Goal: Task Accomplishment & Management: Complete application form

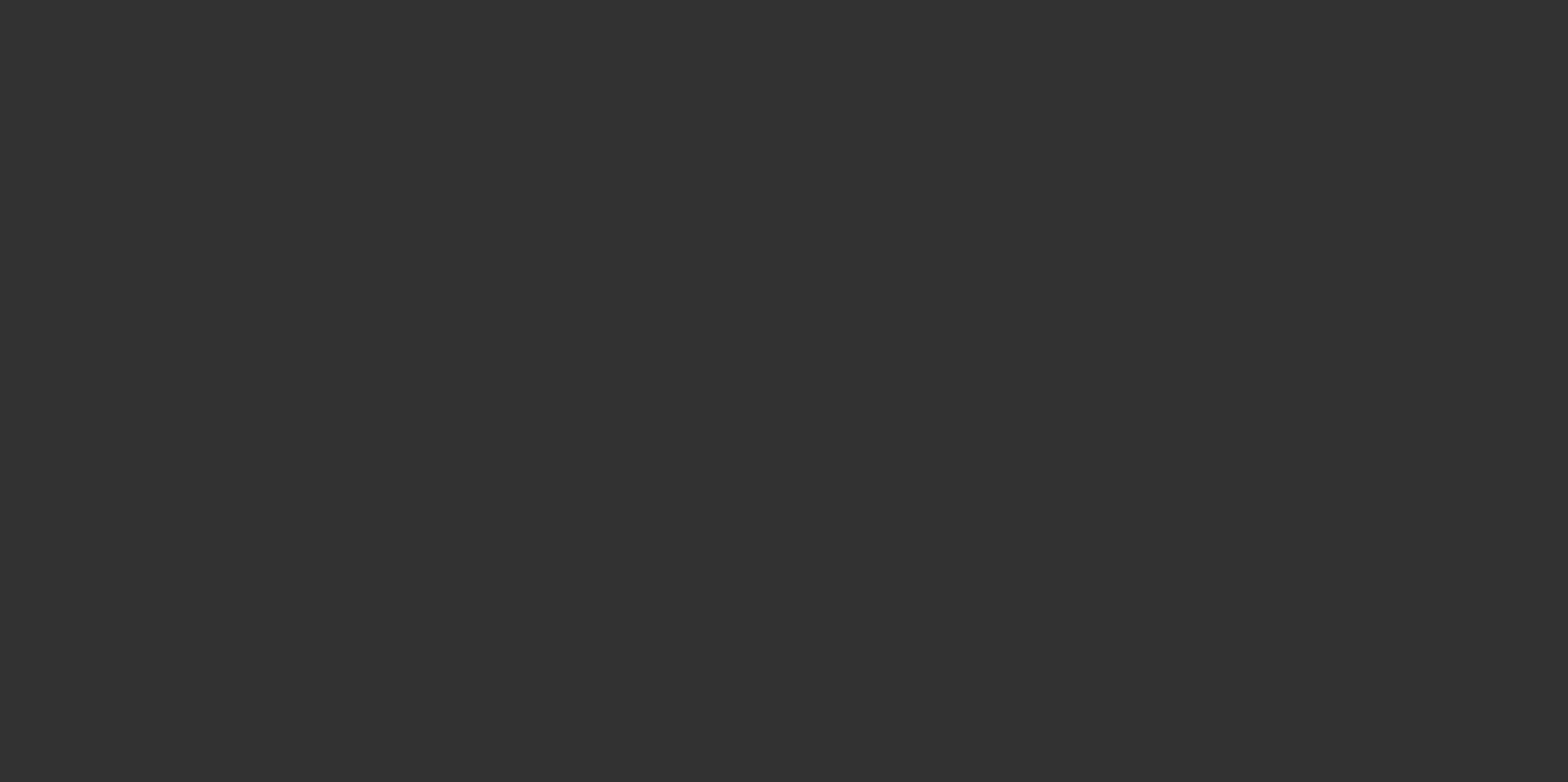
select select "0"
select select "2"
select select "0"
select select "6"
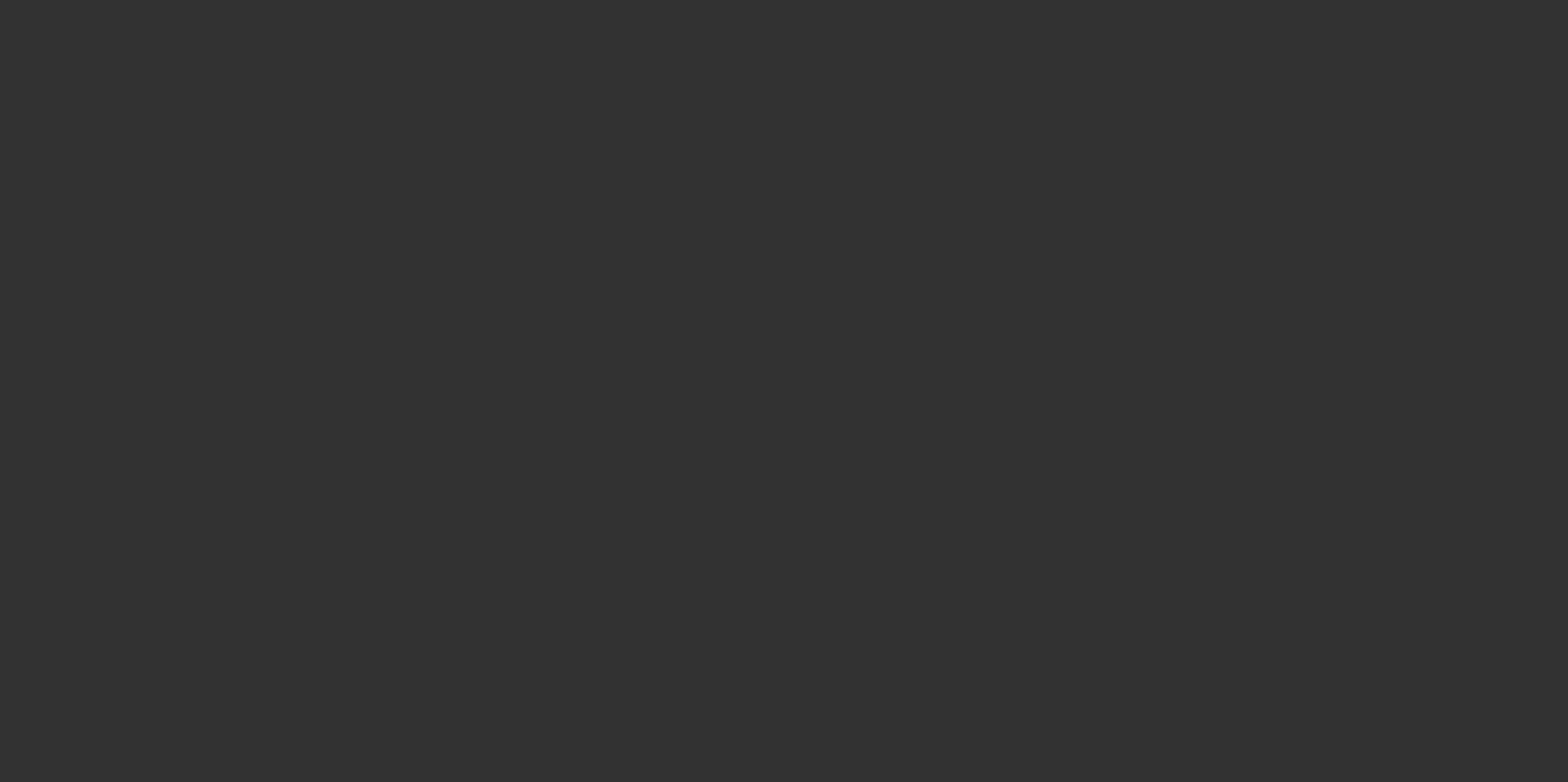
select select "0"
select select "2"
select select "0"
select select "6"
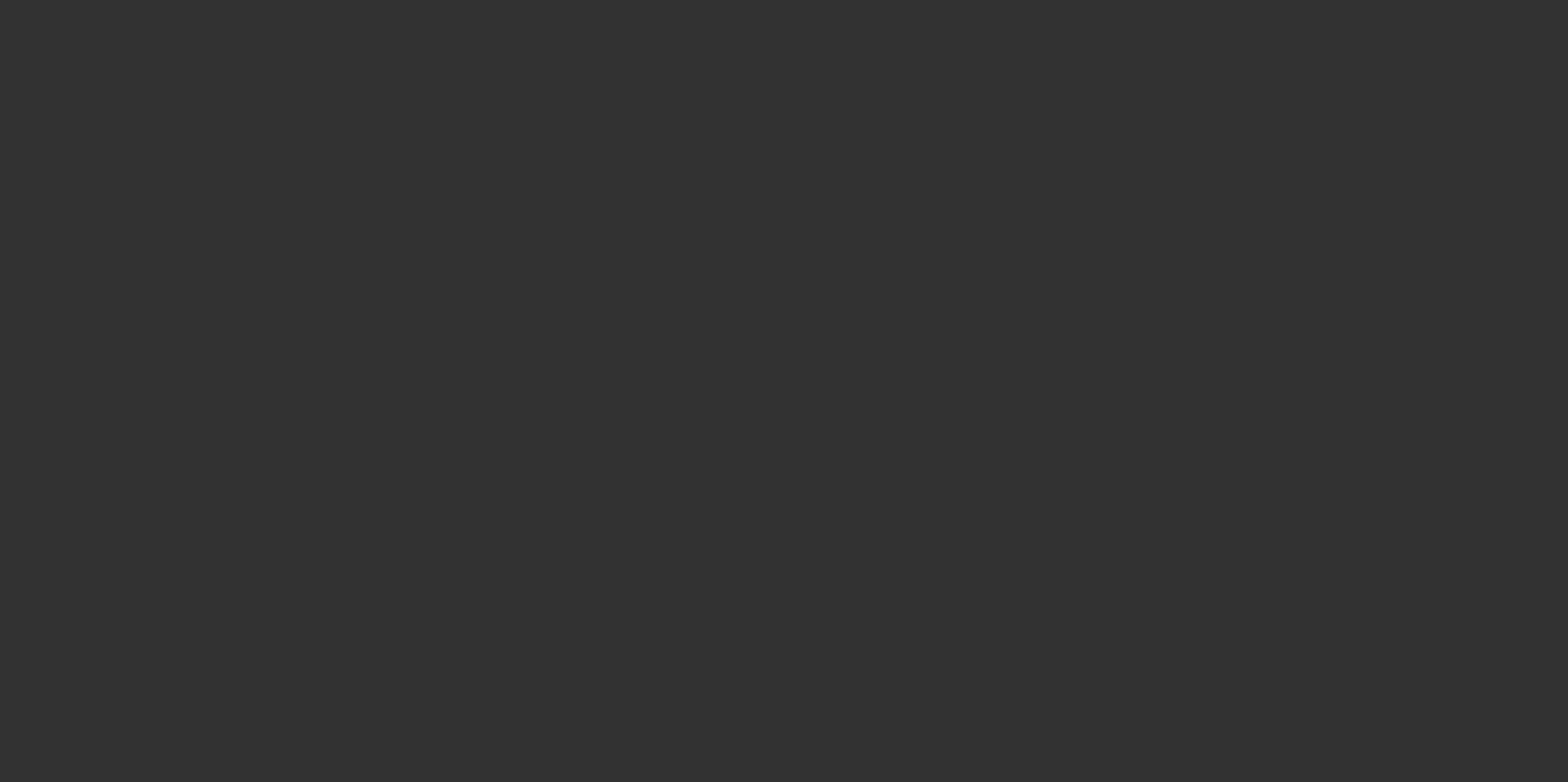
select select "0"
select select "2"
select select "0"
select select "6"
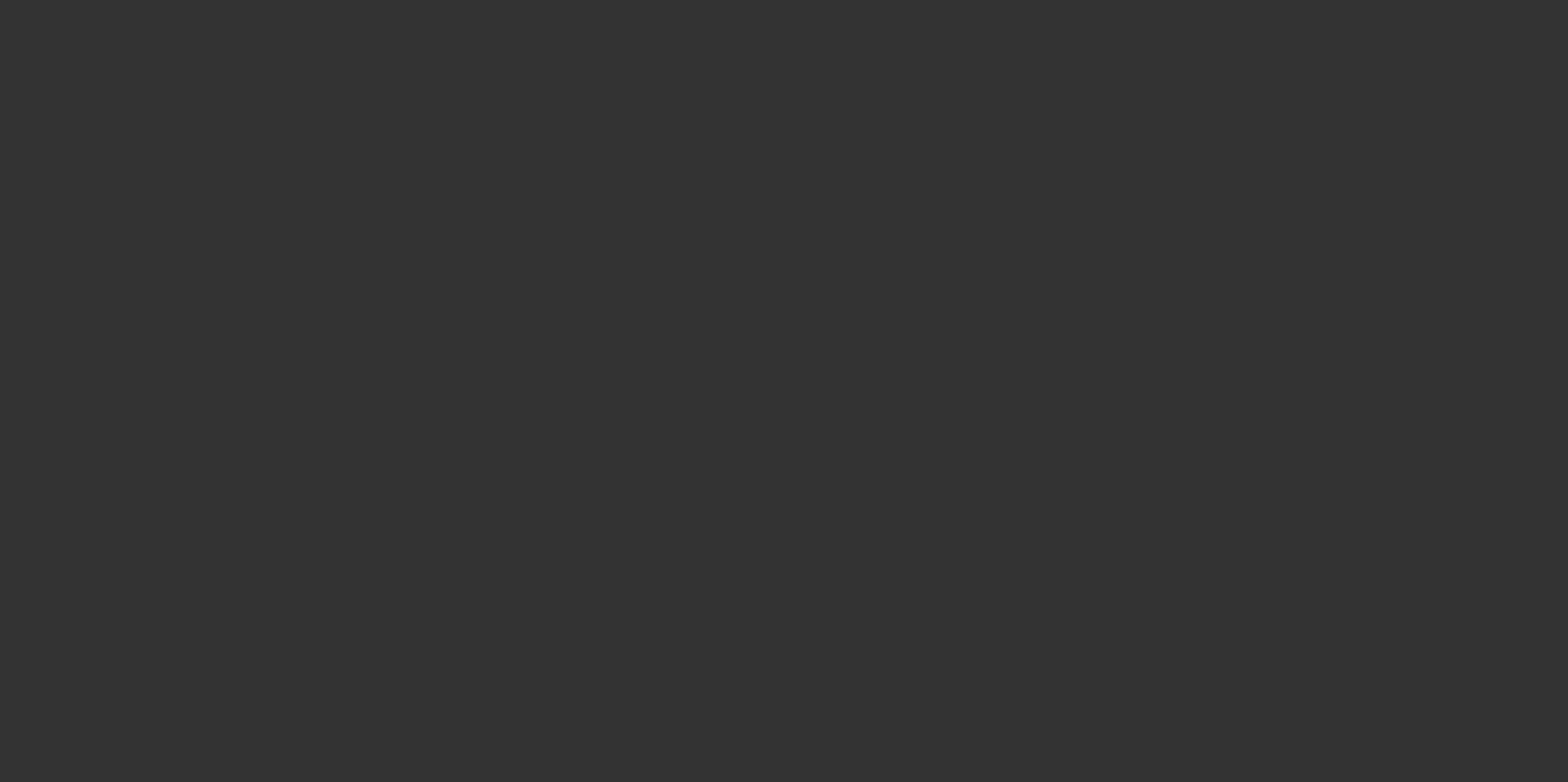
select select "0"
select select "6"
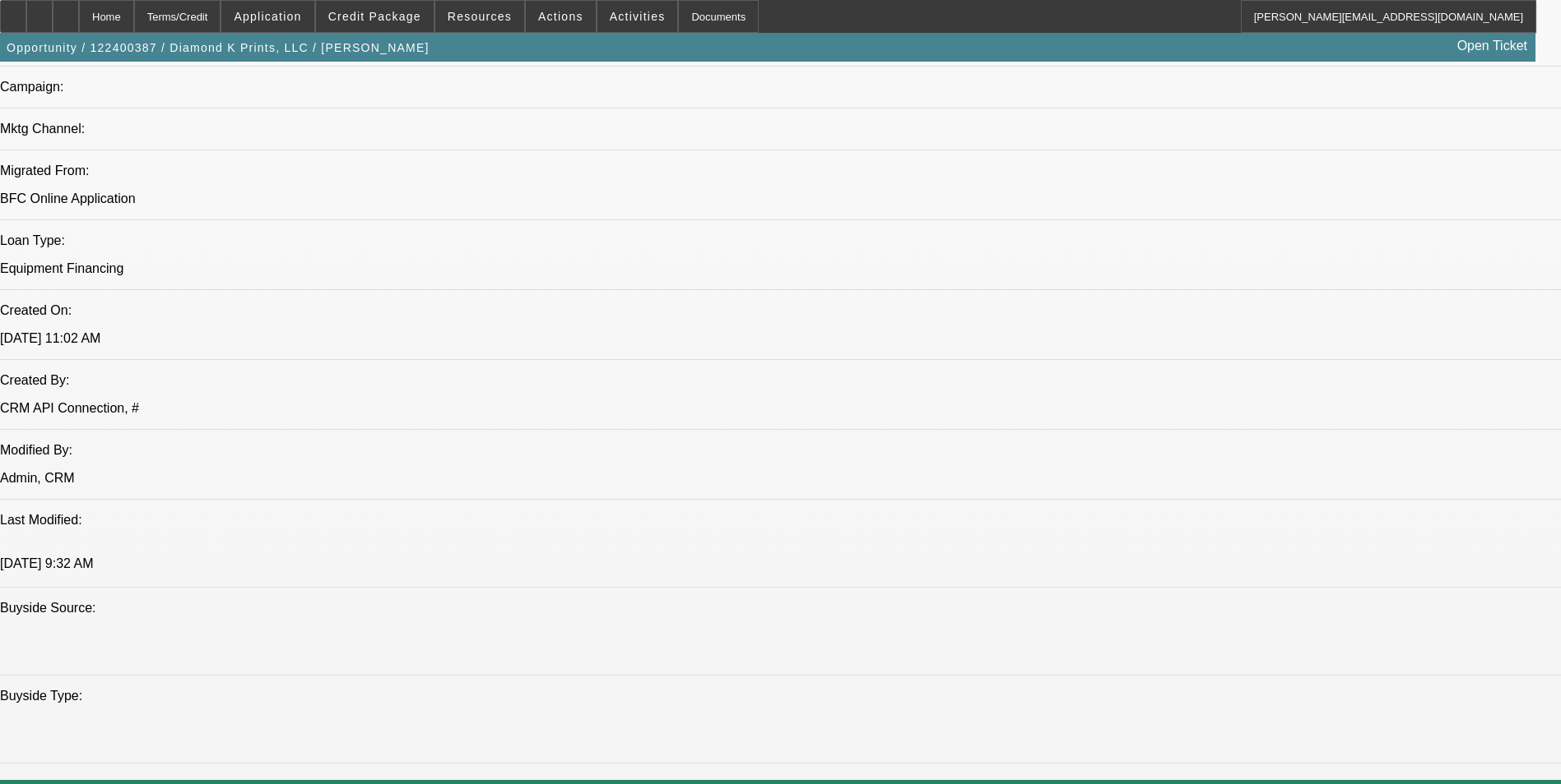
scroll to position [1397, 0]
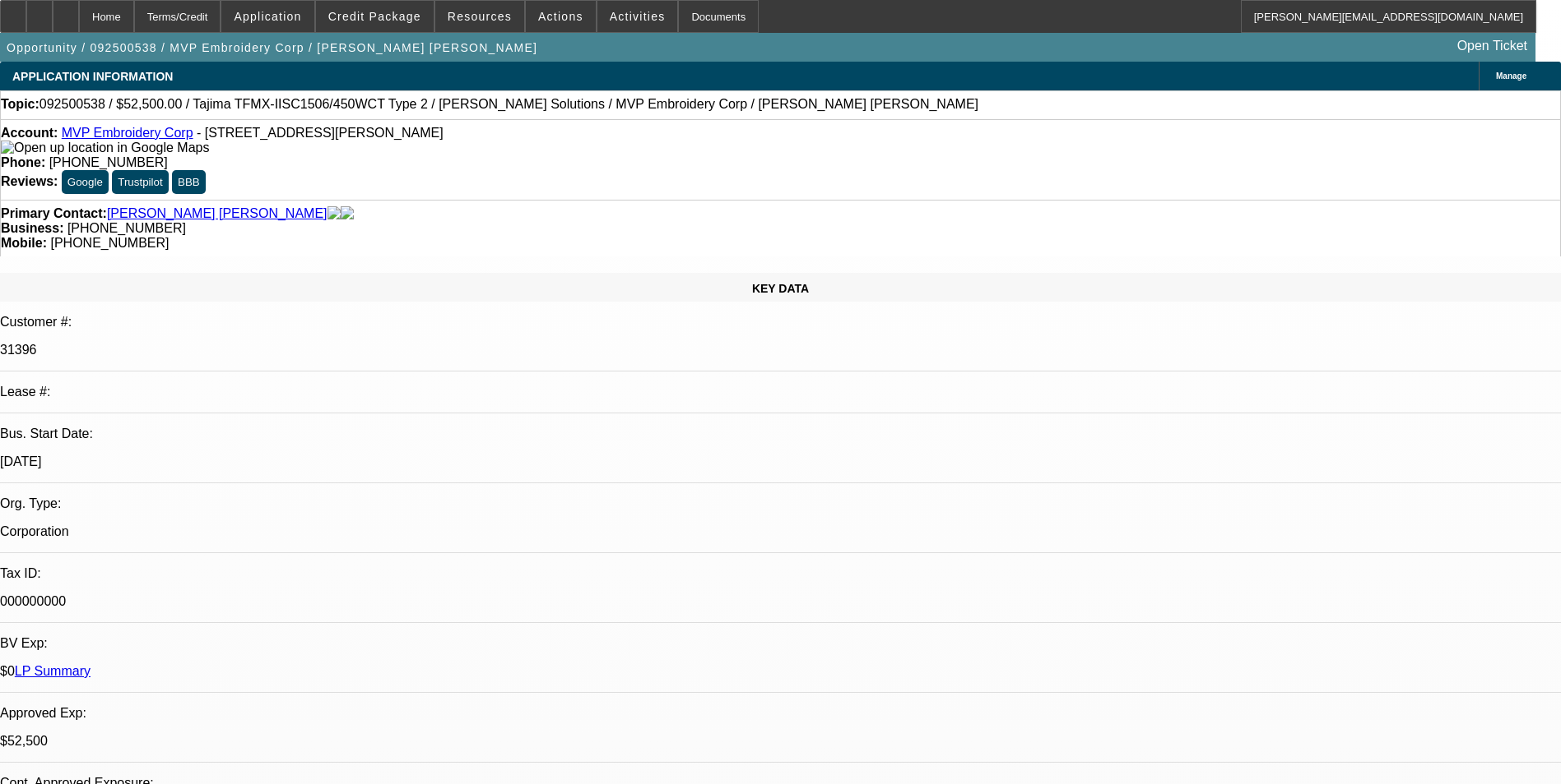
select select "0"
select select "2"
select select "0"
select select "6"
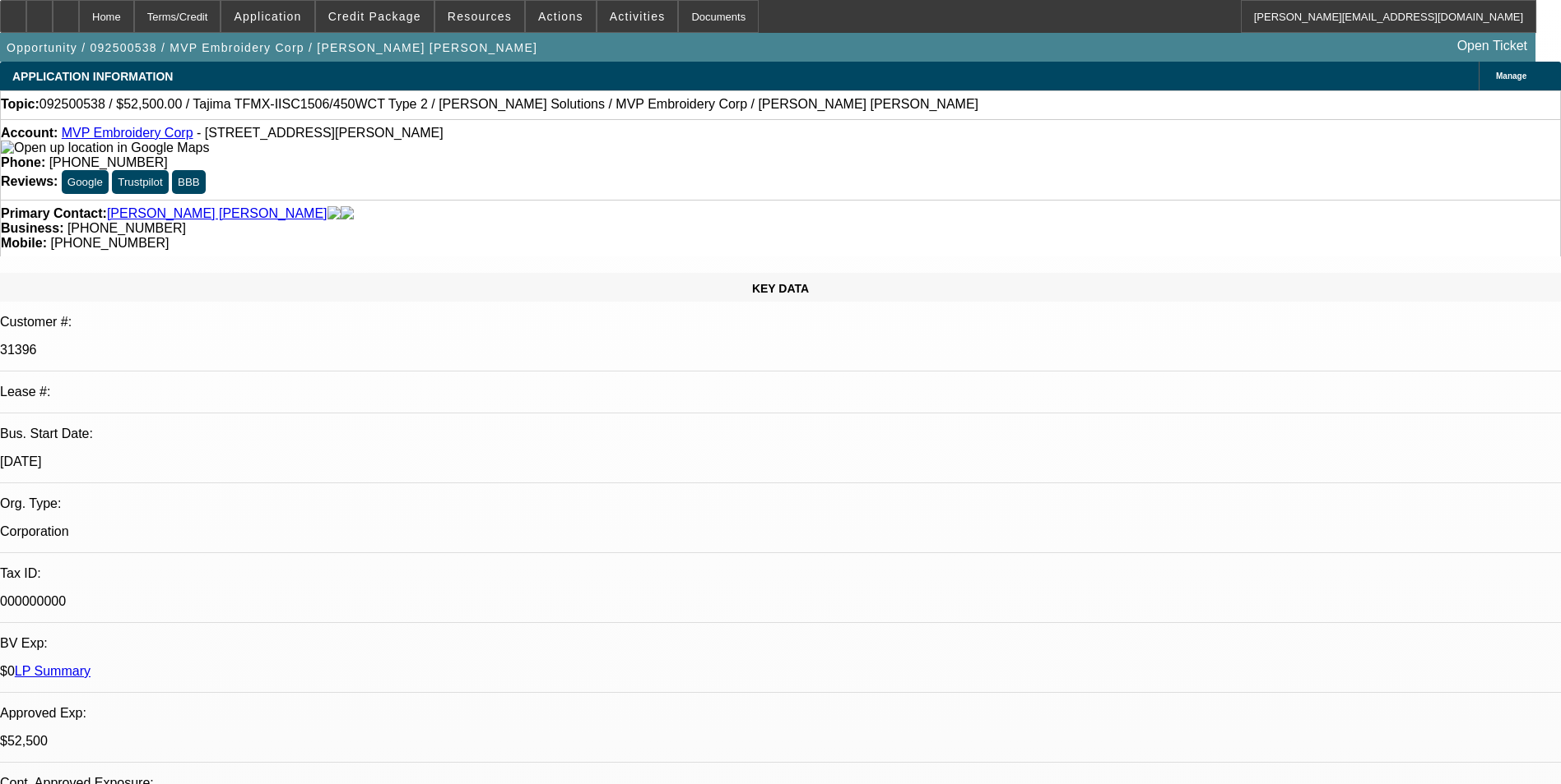
select select "0"
select select "2"
select select "0"
select select "6"
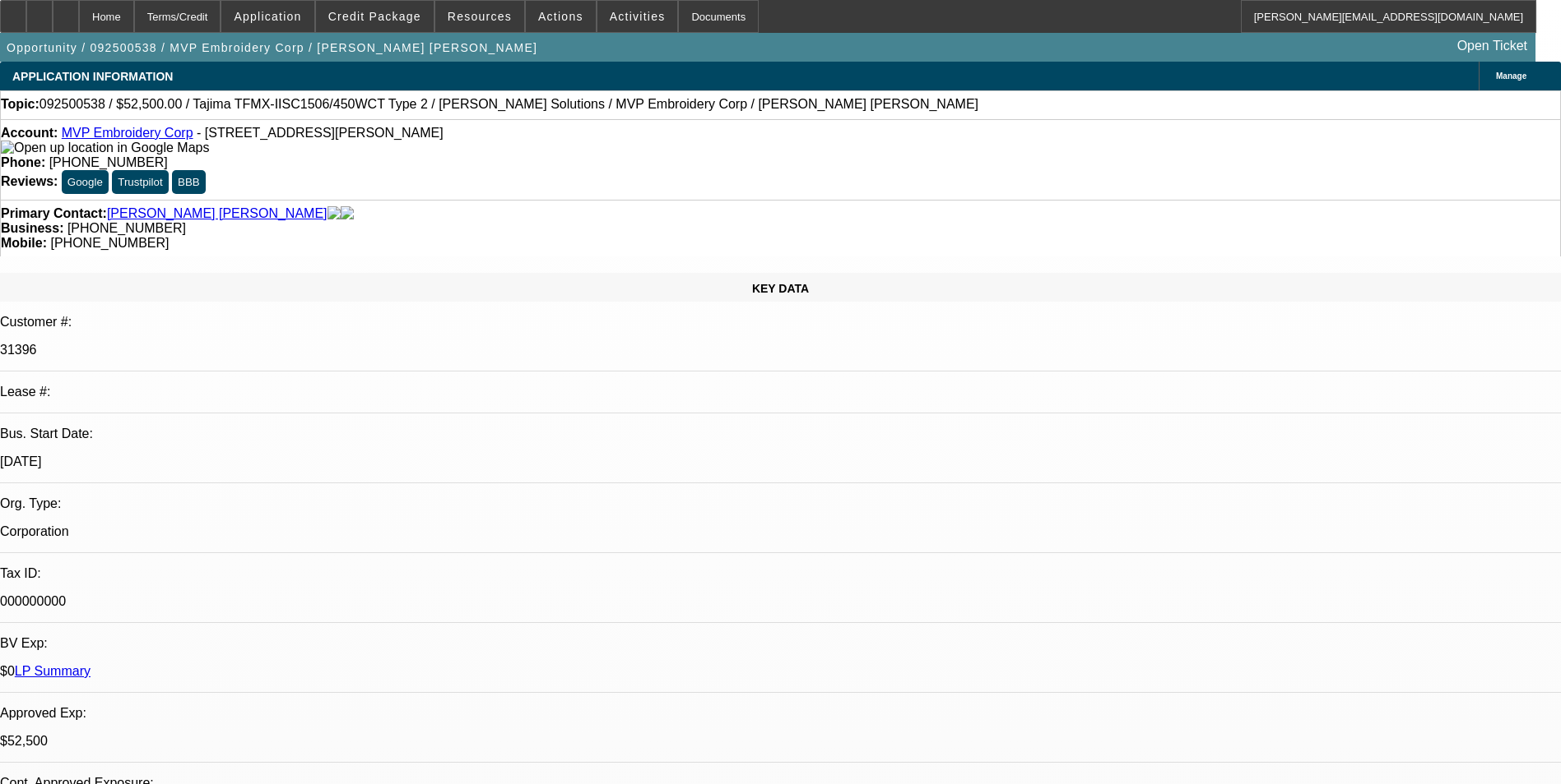
select select "0"
select select "2"
select select "0"
select select "6"
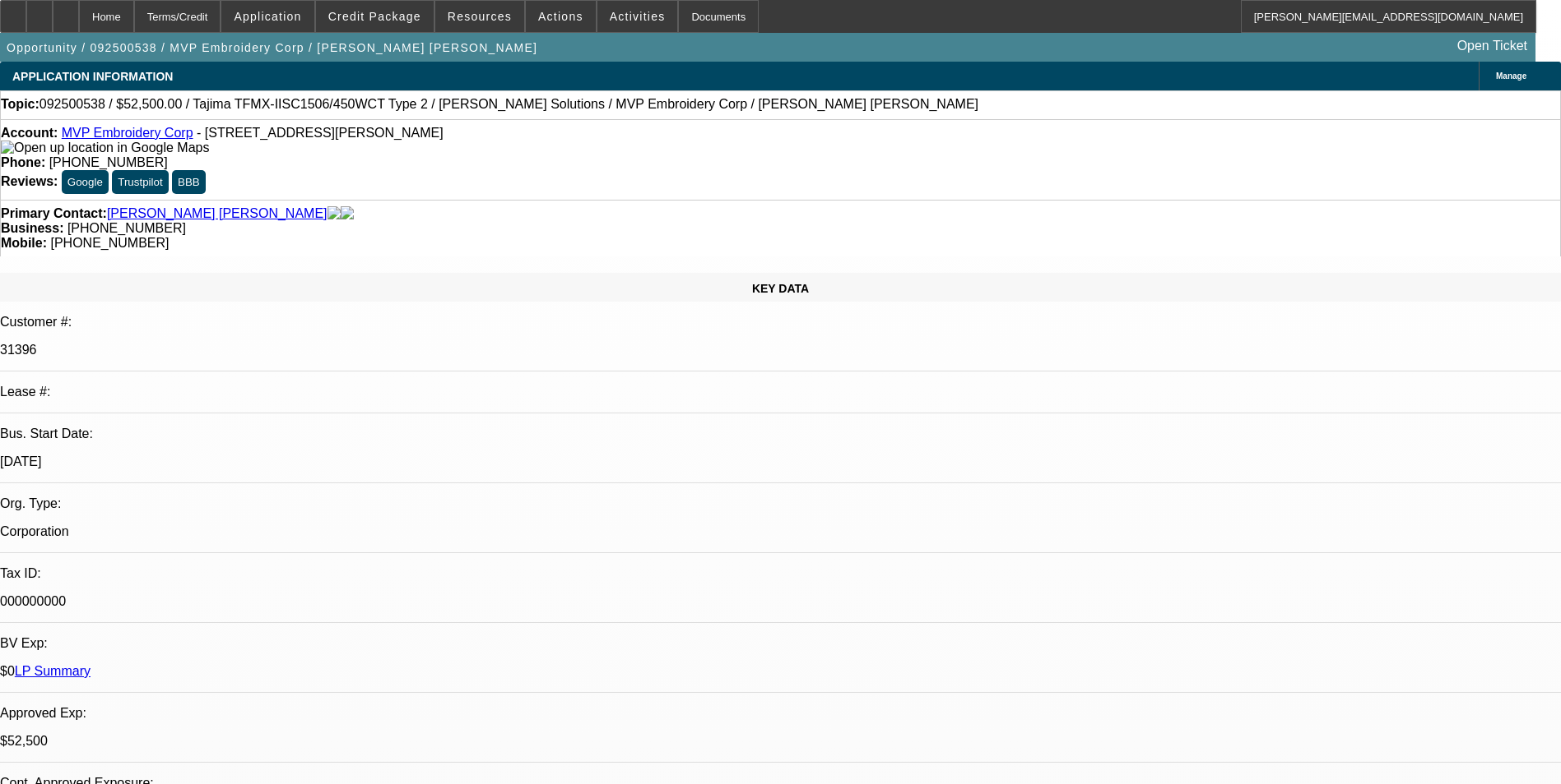
select select "0"
select select "2"
select select "0"
select select "6"
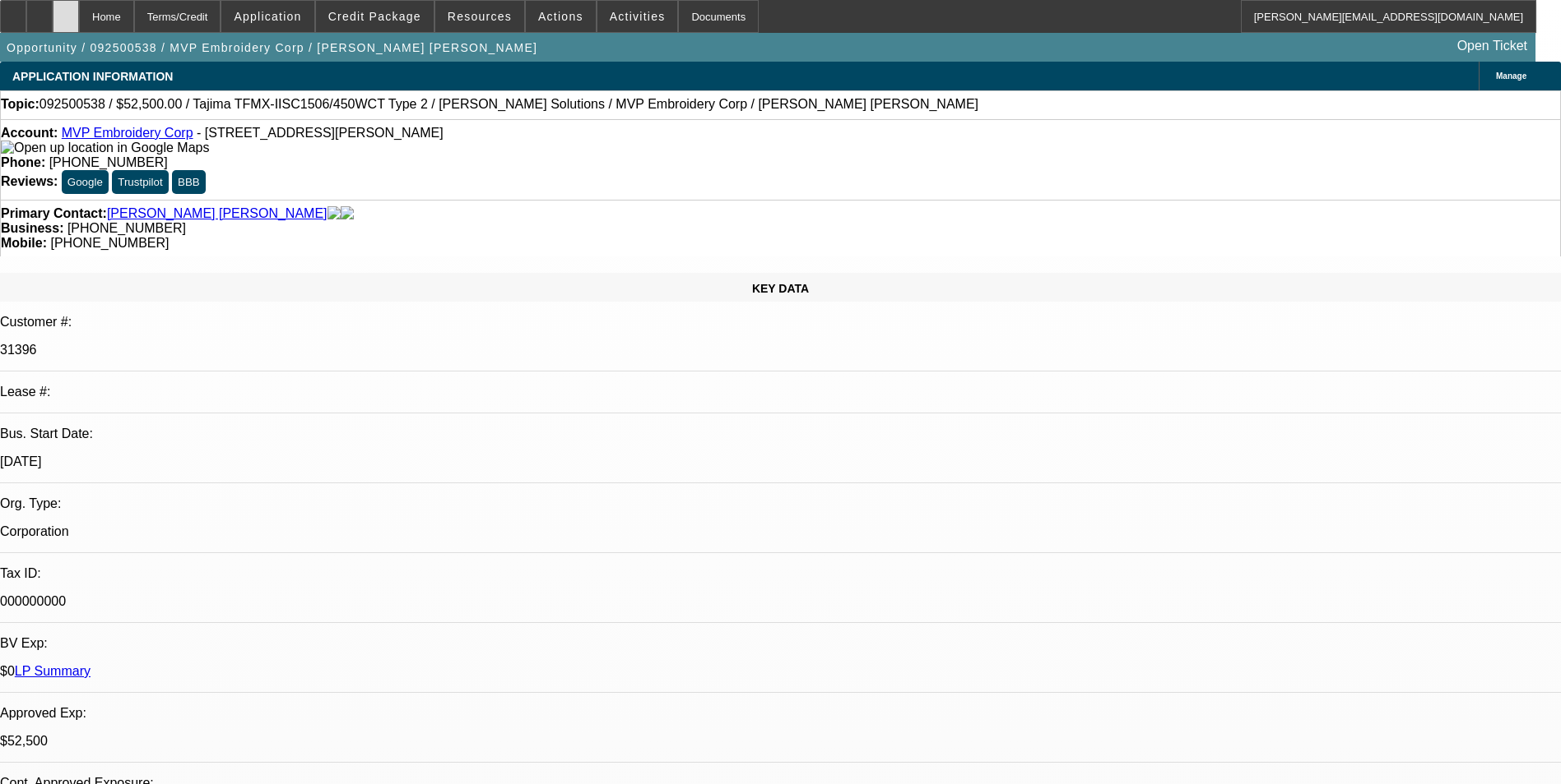
click at [79, 17] on div at bounding box center [65, 17] width 26 height 33
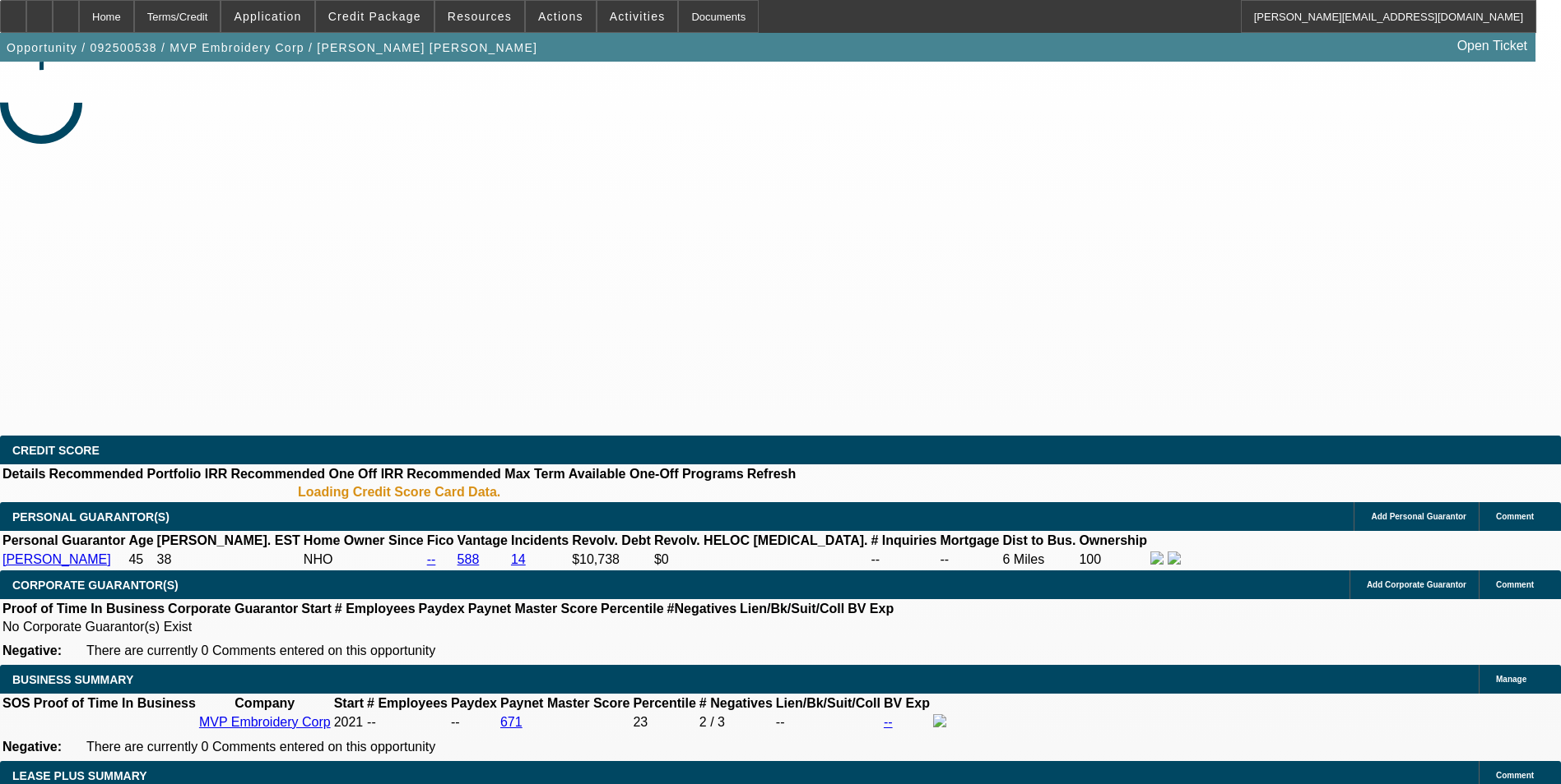
select select "0"
select select "2"
select select "0"
select select "6"
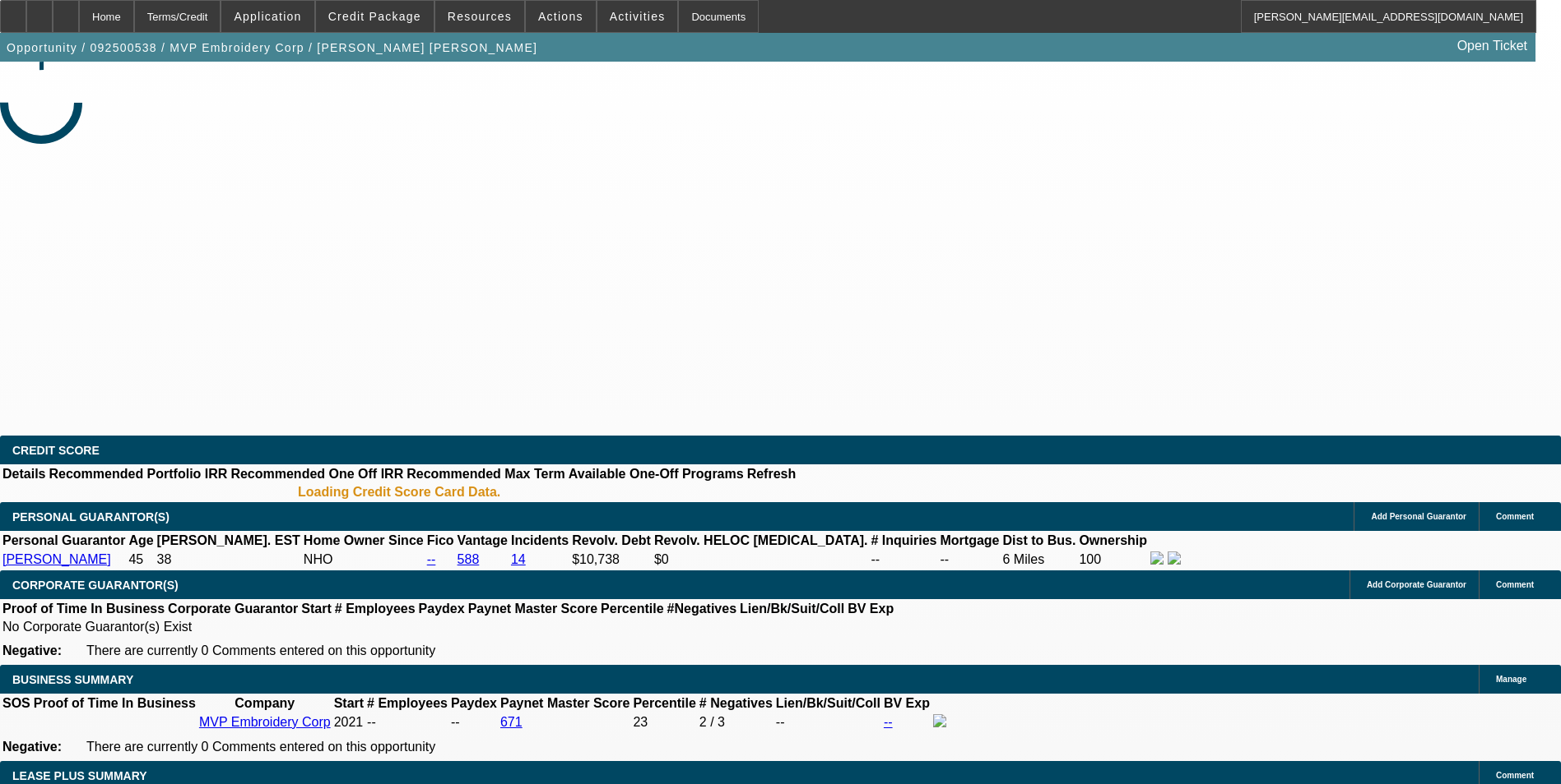
select select "0"
select select "2"
select select "0"
select select "6"
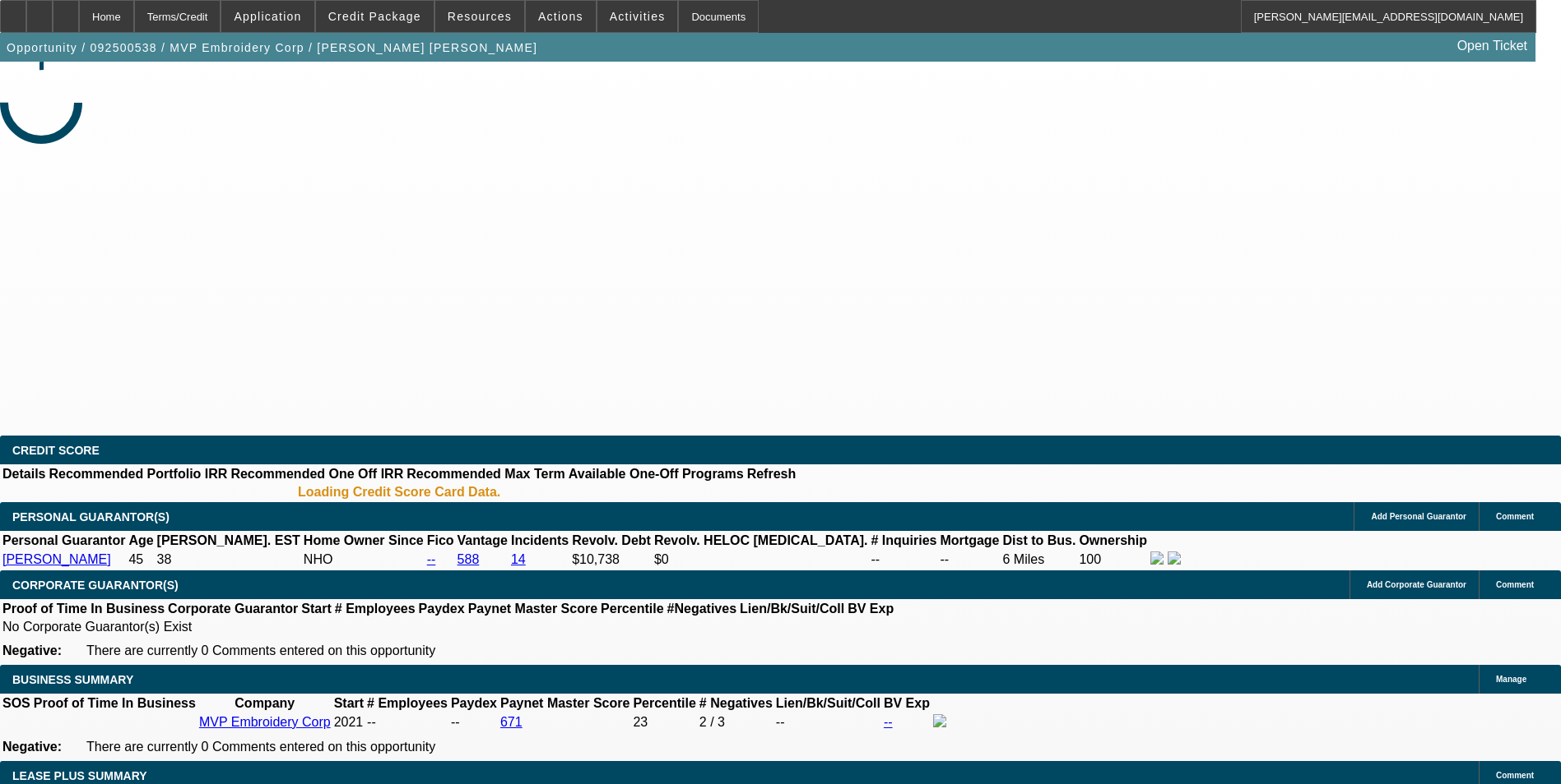
select select "0"
select select "2"
select select "0"
select select "6"
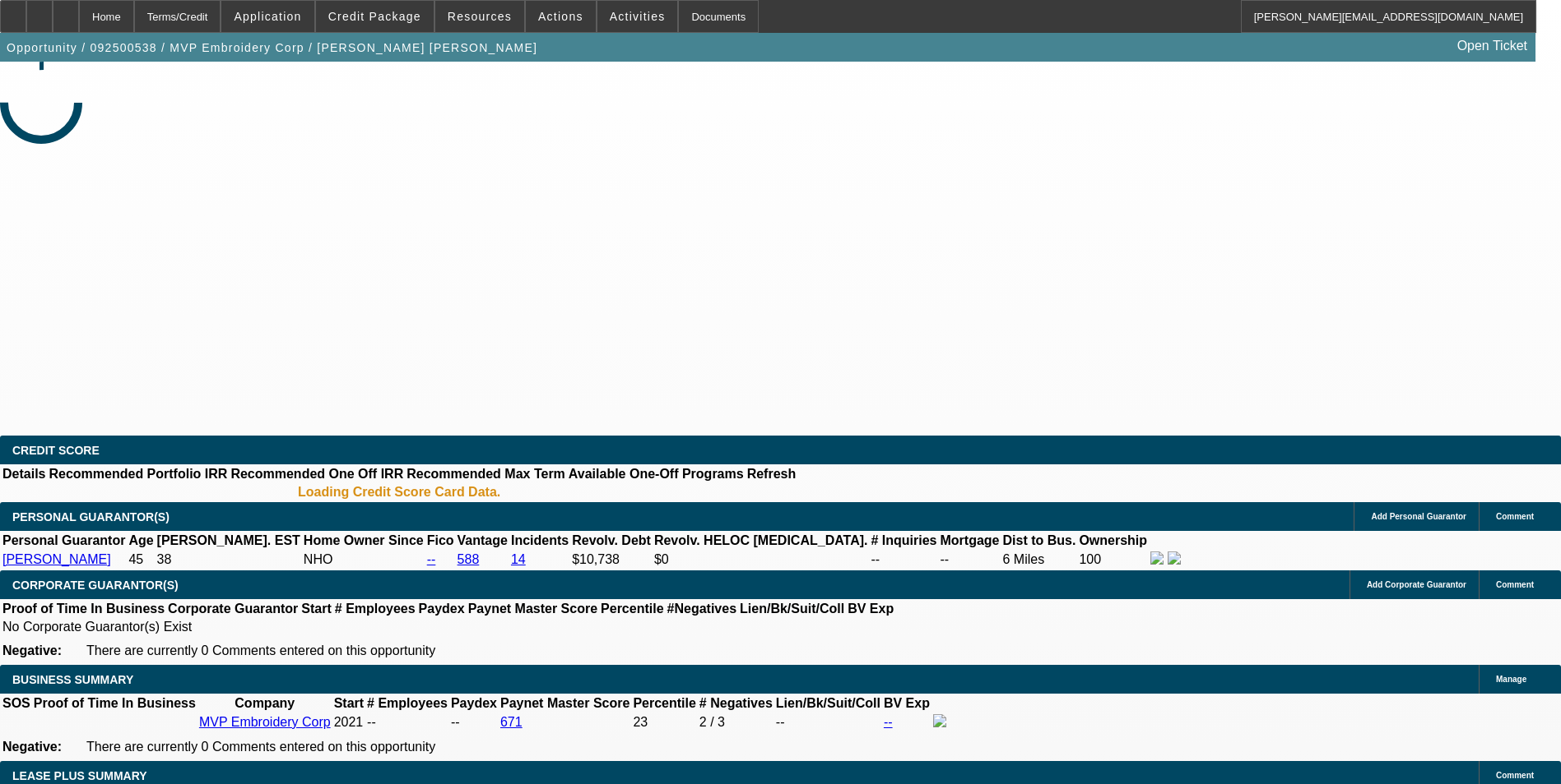
select select "0"
select select "2"
select select "0"
select select "6"
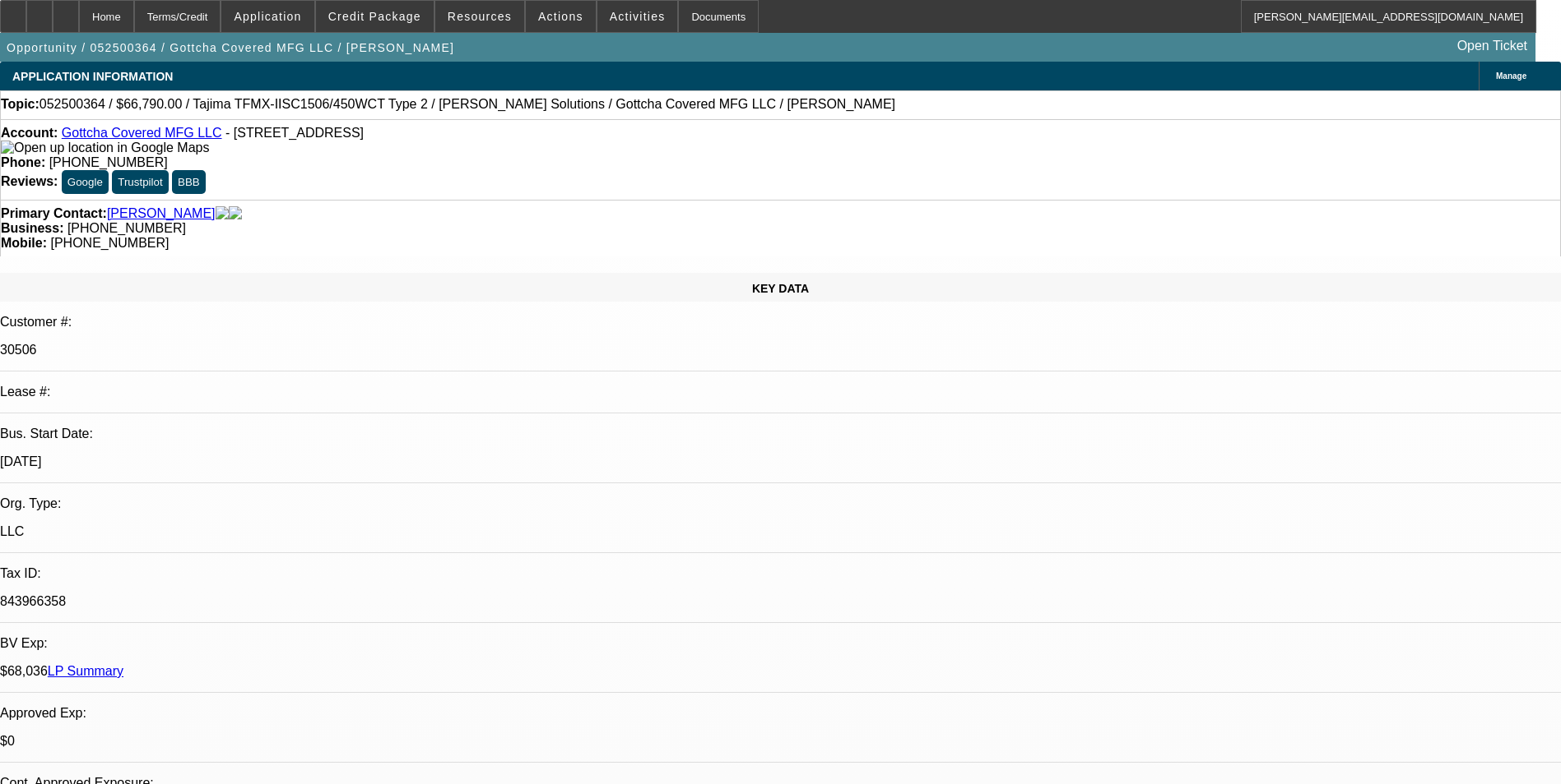
select select "0"
select select "2"
select select "0"
select select "2"
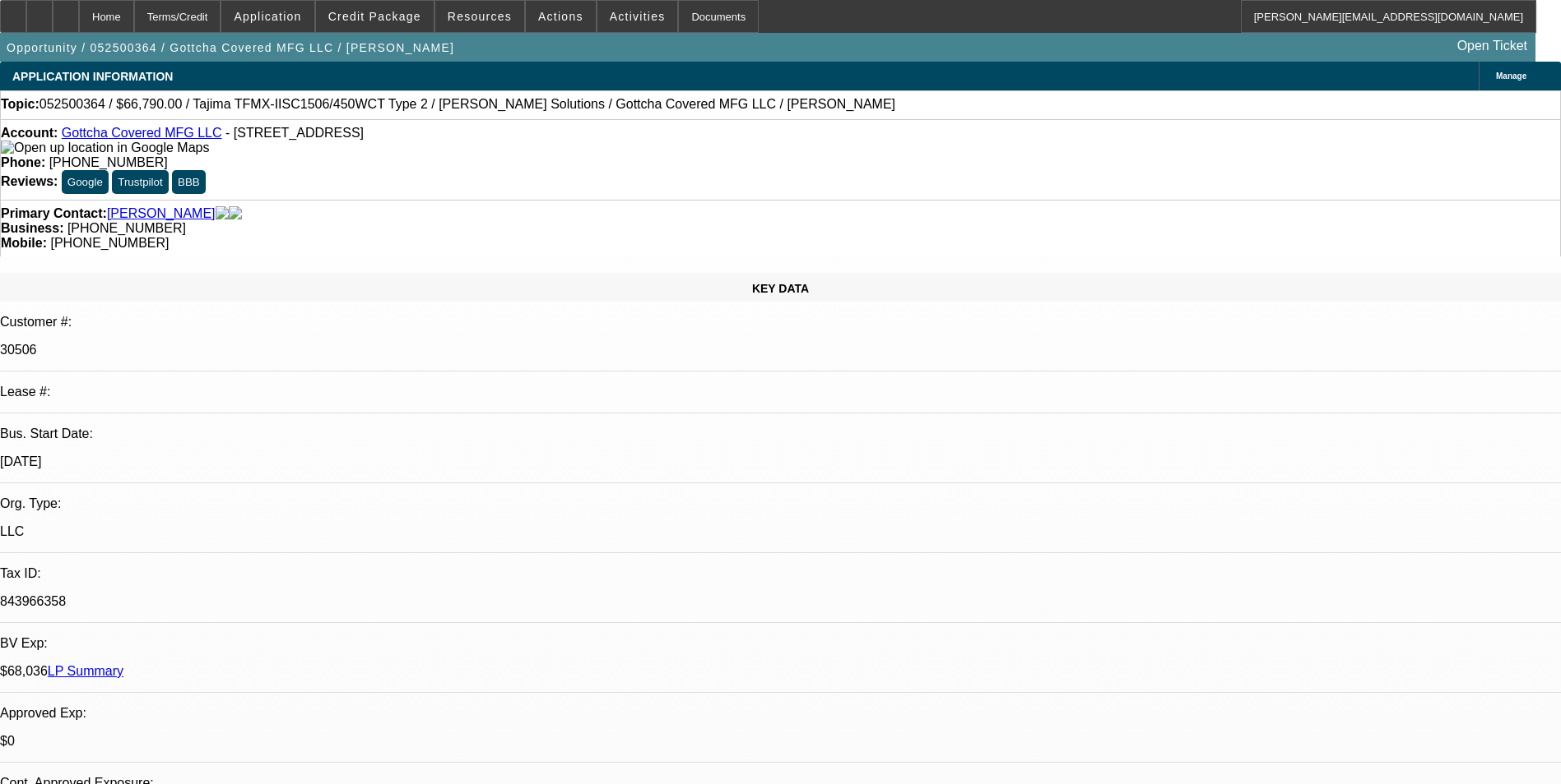
select select "0"
select select "2"
select select "0"
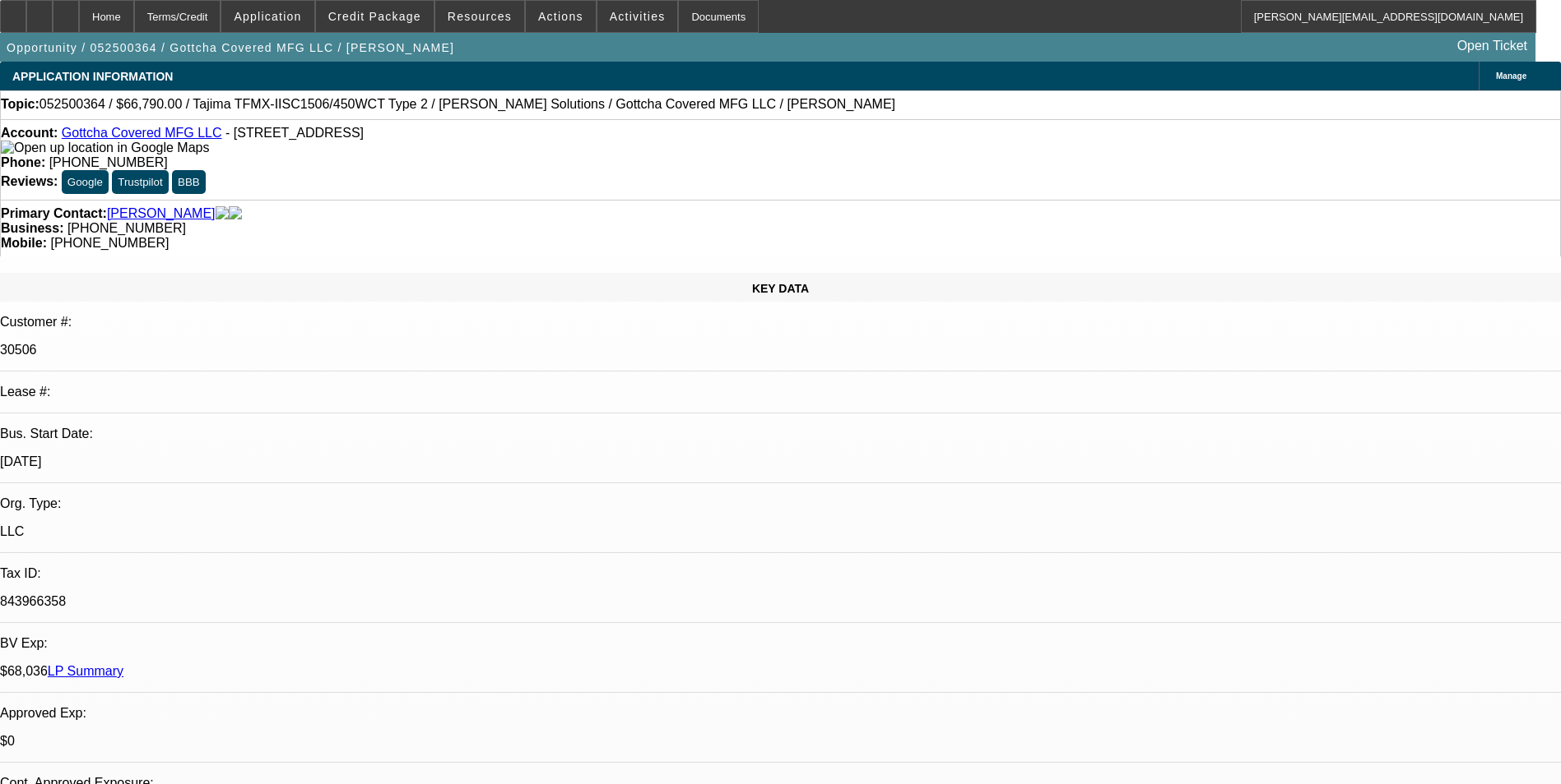
select select "2"
select select "0"
select select "1"
select select "2"
select select "6"
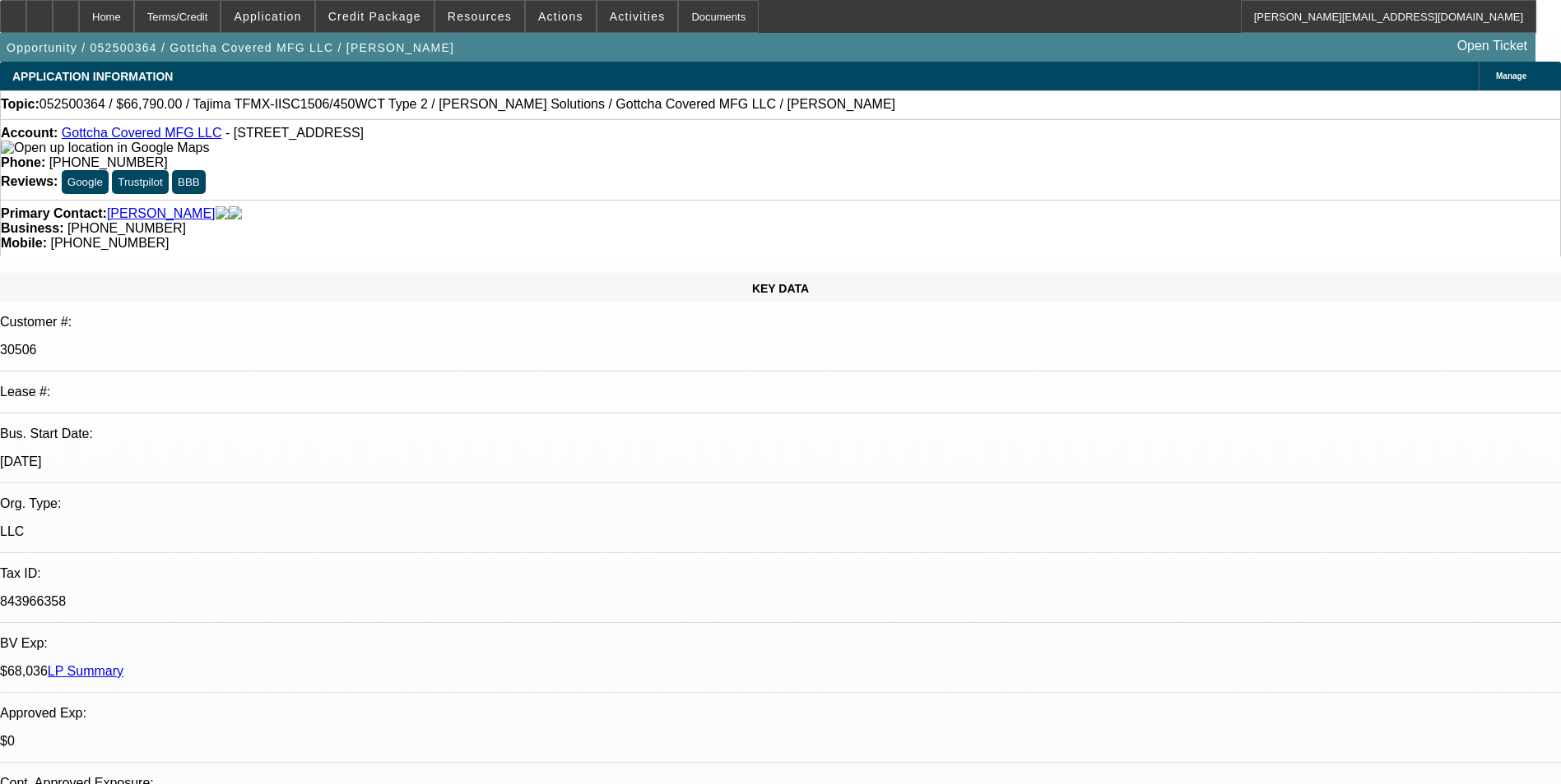
select select "1"
select select "2"
select select "6"
select select "1"
select select "2"
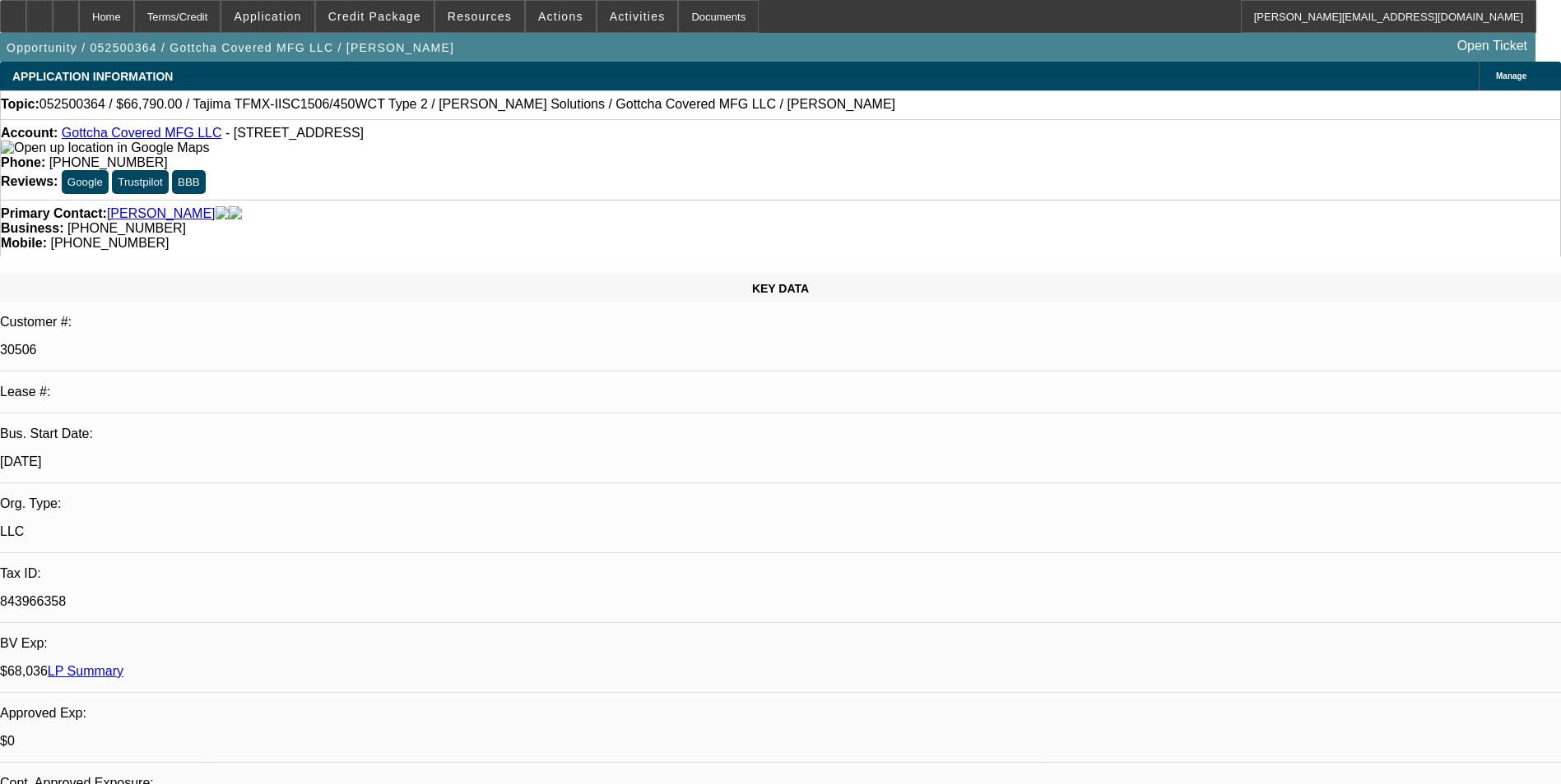
select select "6"
select select "1"
select select "2"
select select "6"
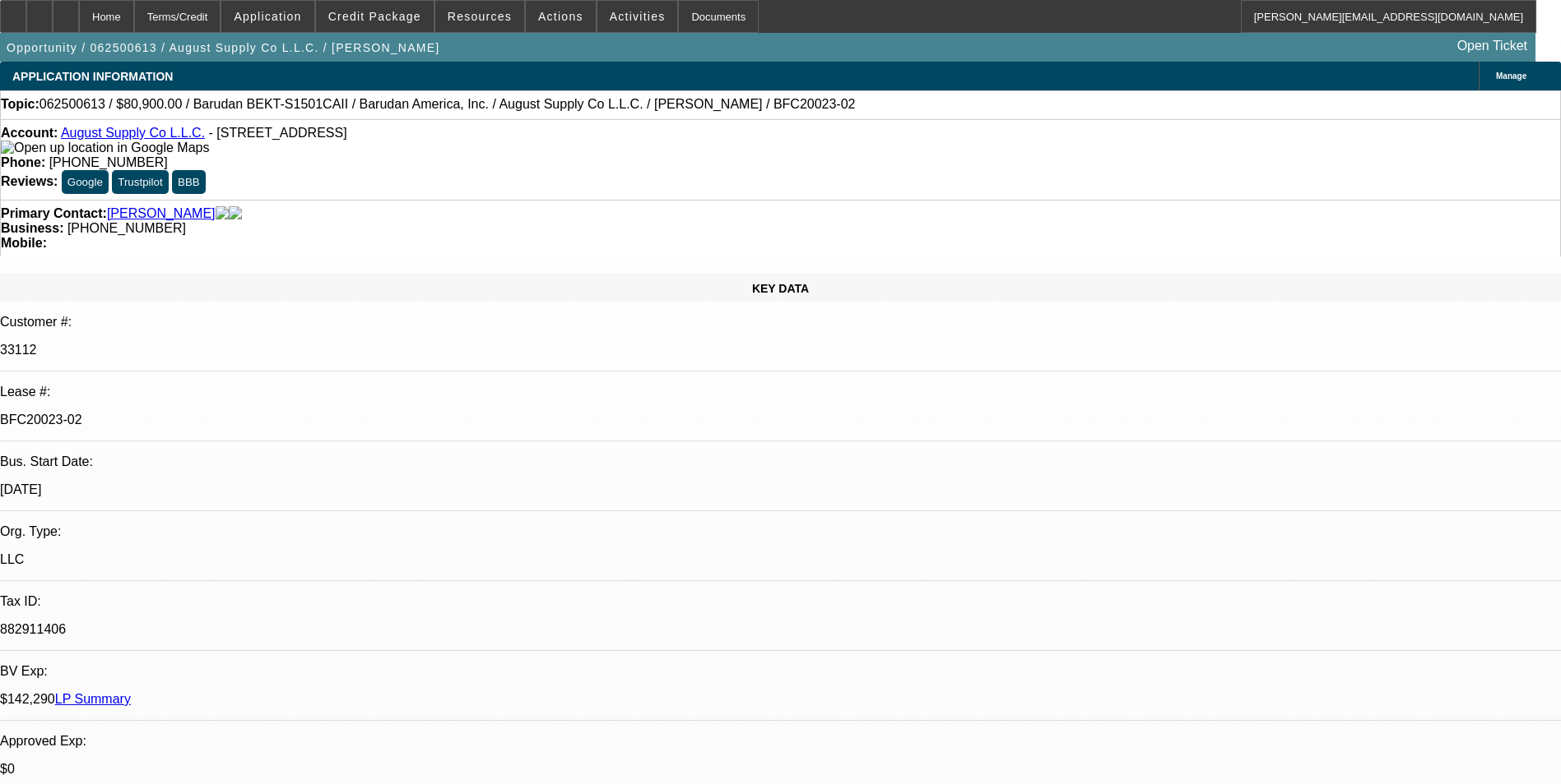
select select "0"
select select "2"
select select "0.1"
select select "4"
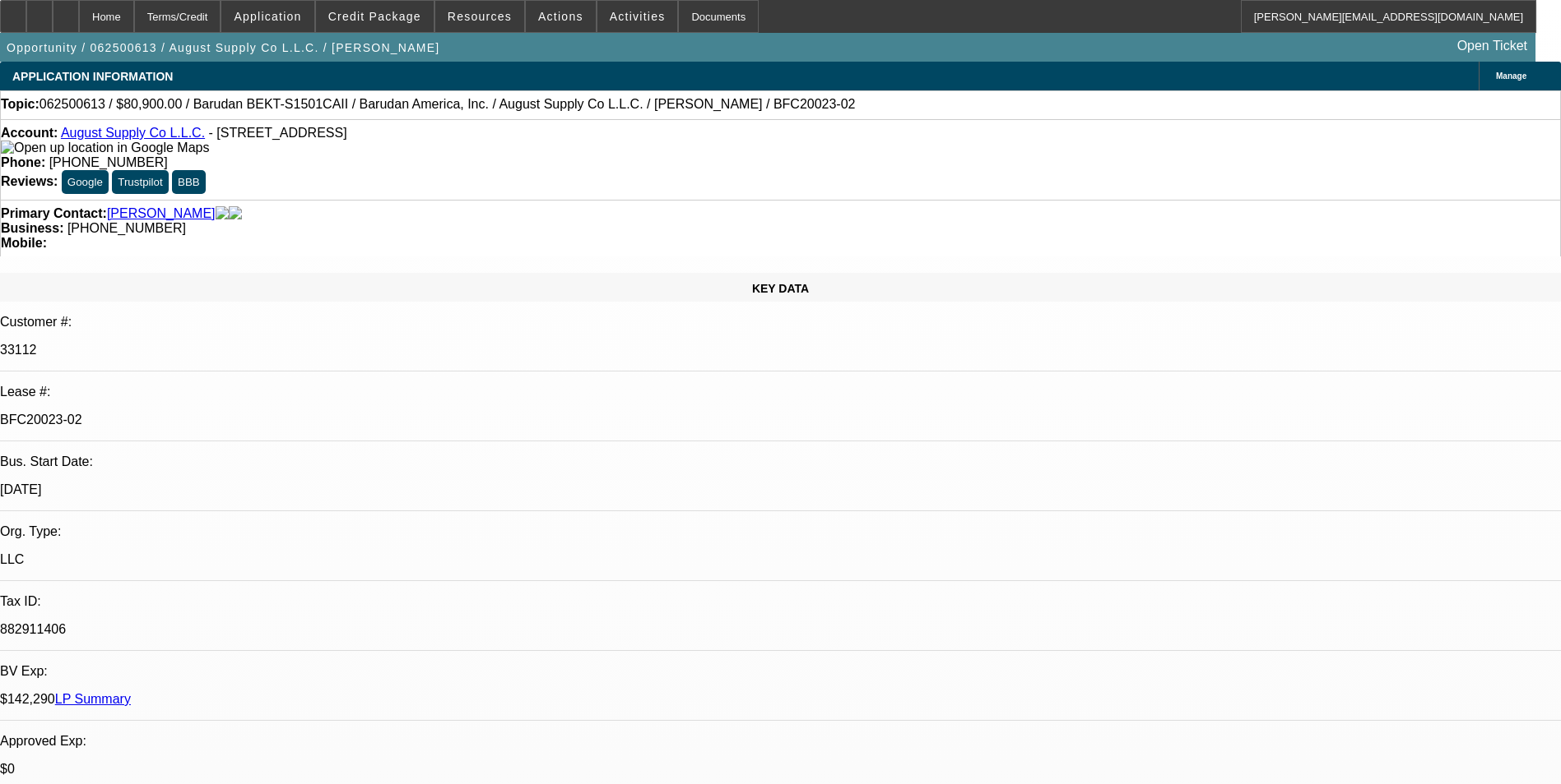
select select "0"
select select "2"
select select "0.1"
select select "4"
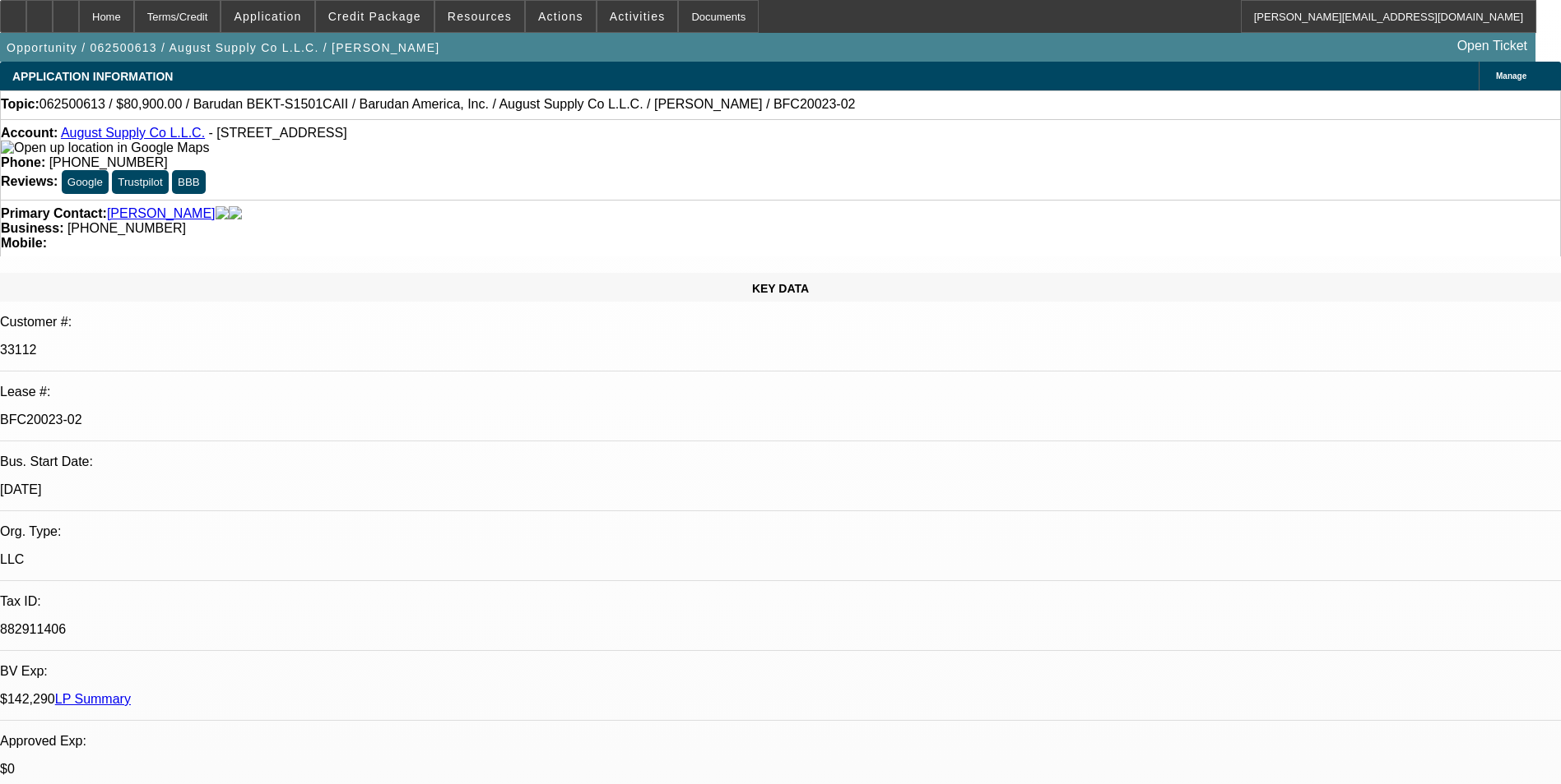
select select "0"
select select "2"
select select "0.1"
select select "4"
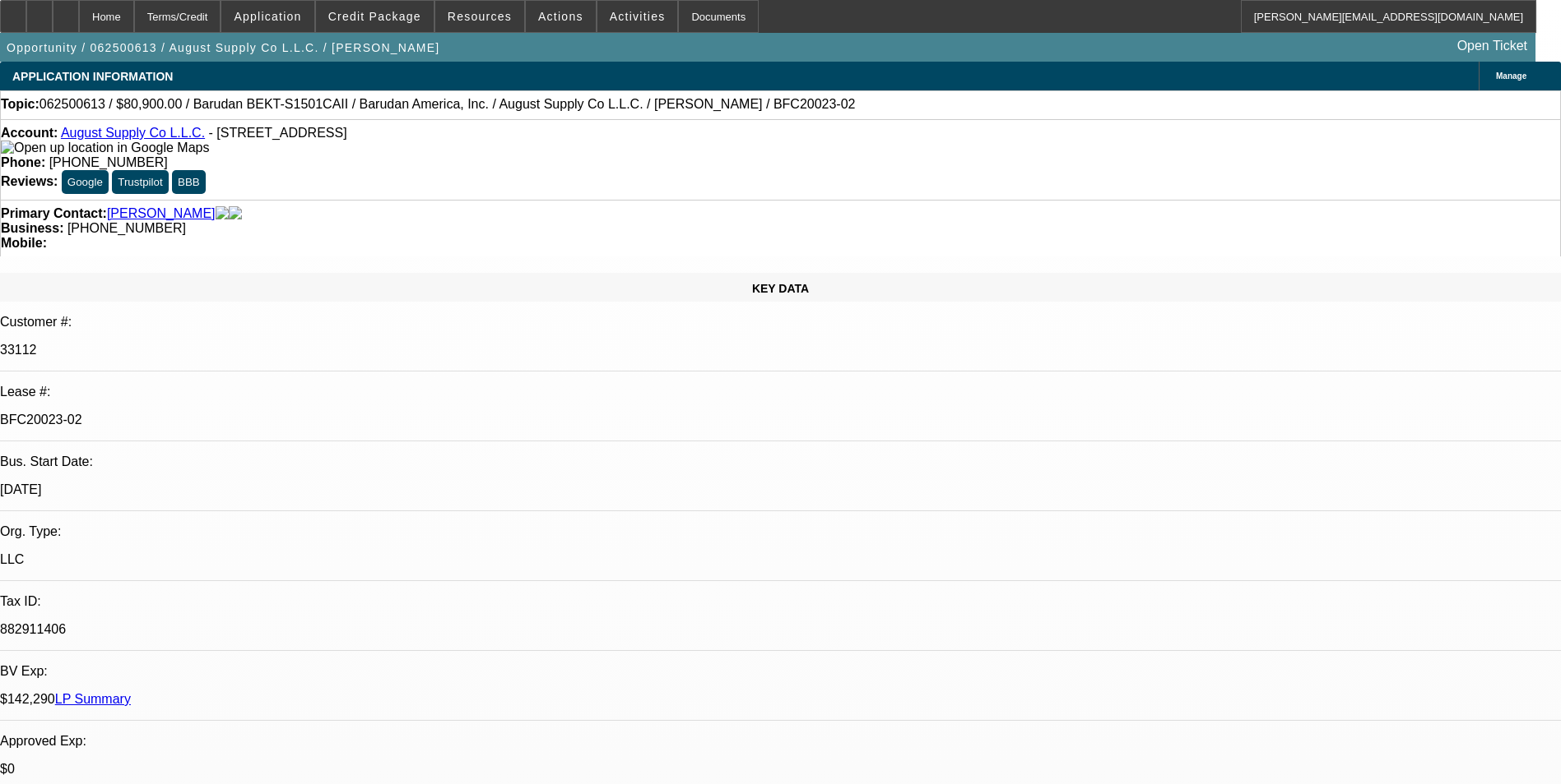
select select "0"
select select "2"
select select "0.1"
select select "4"
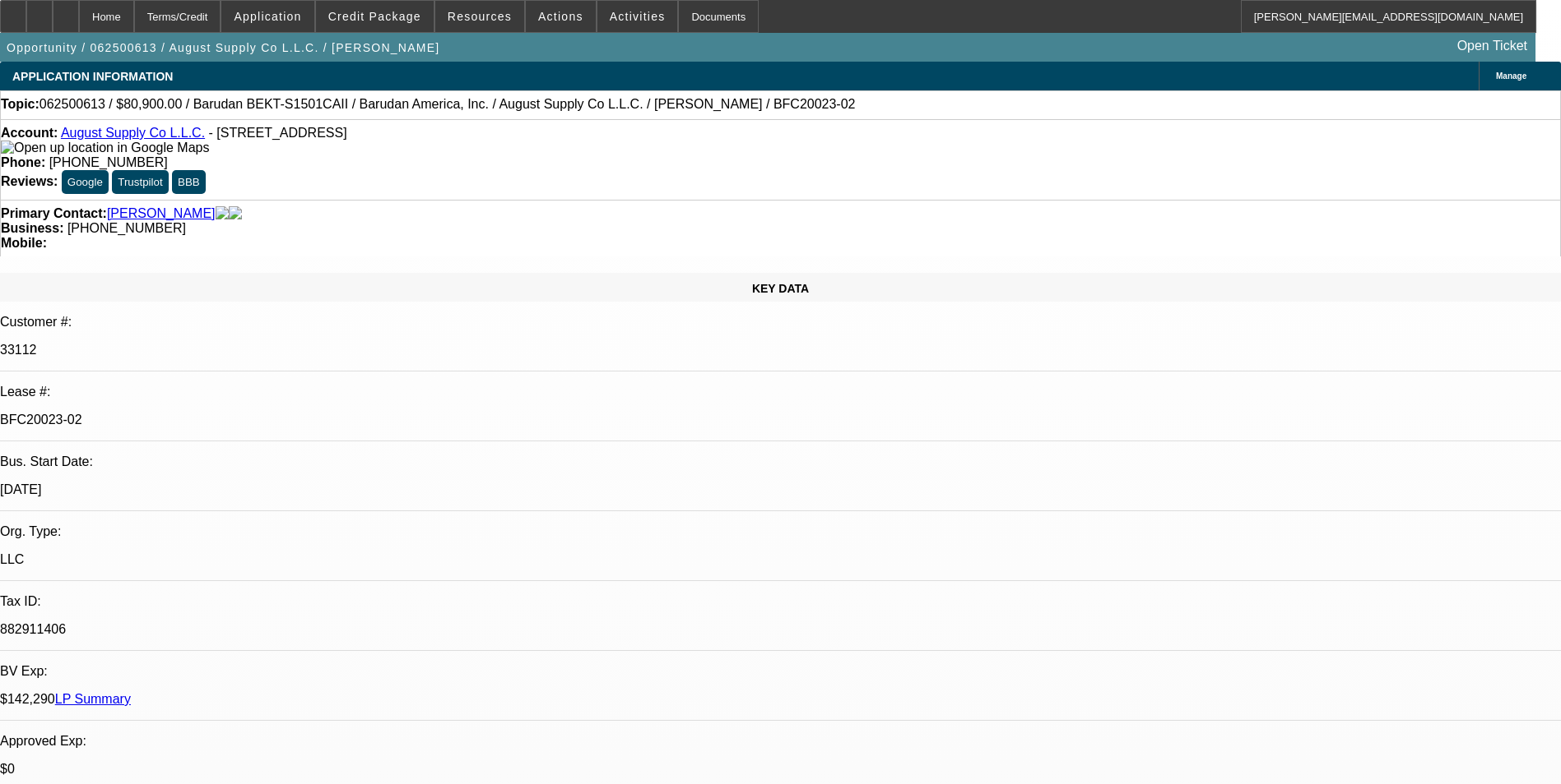
click at [435, 1] on button "Resources" at bounding box center [480, 17] width 89 height 31
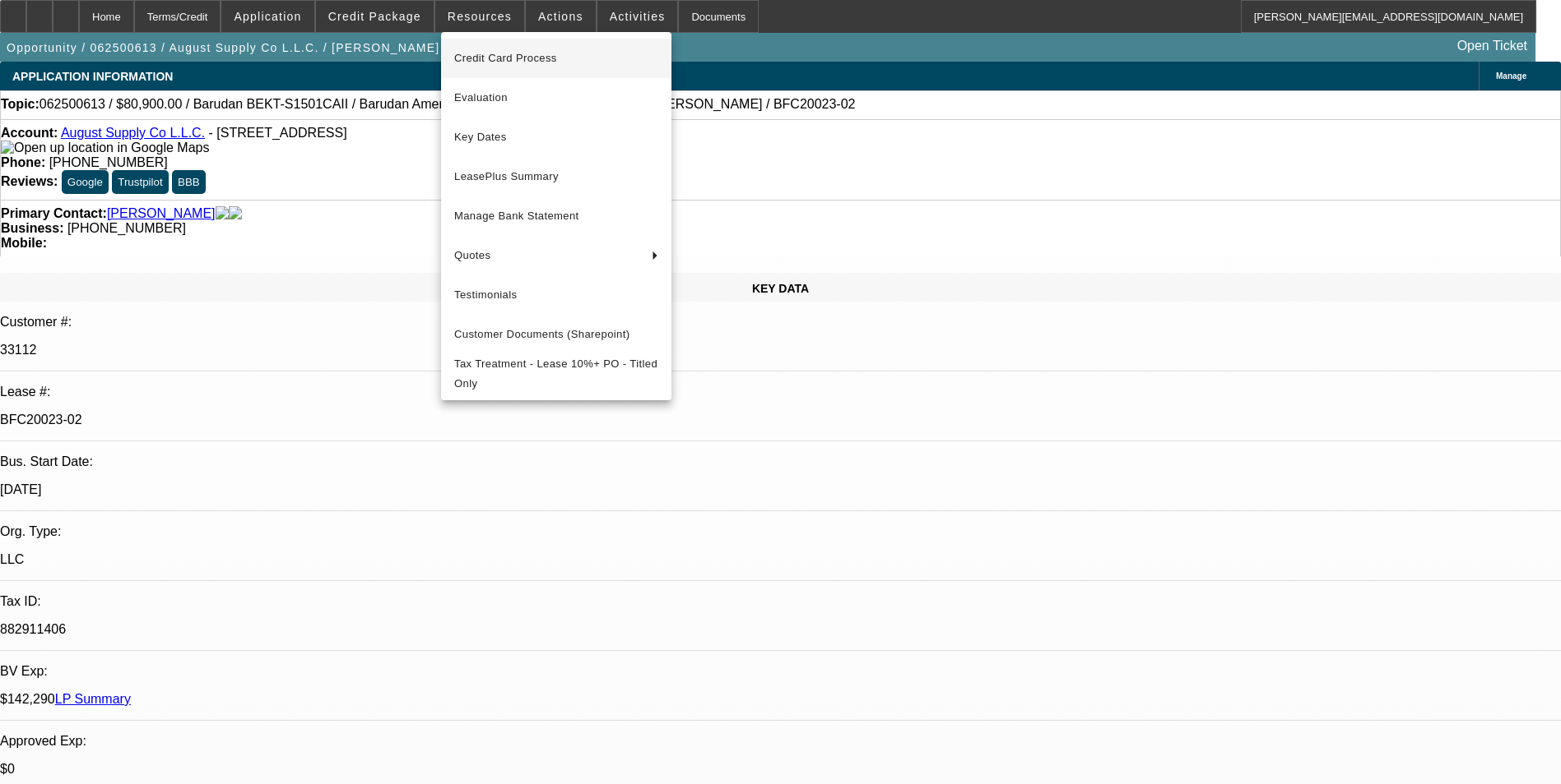
click at [979, 432] on div at bounding box center [780, 392] width 1561 height 784
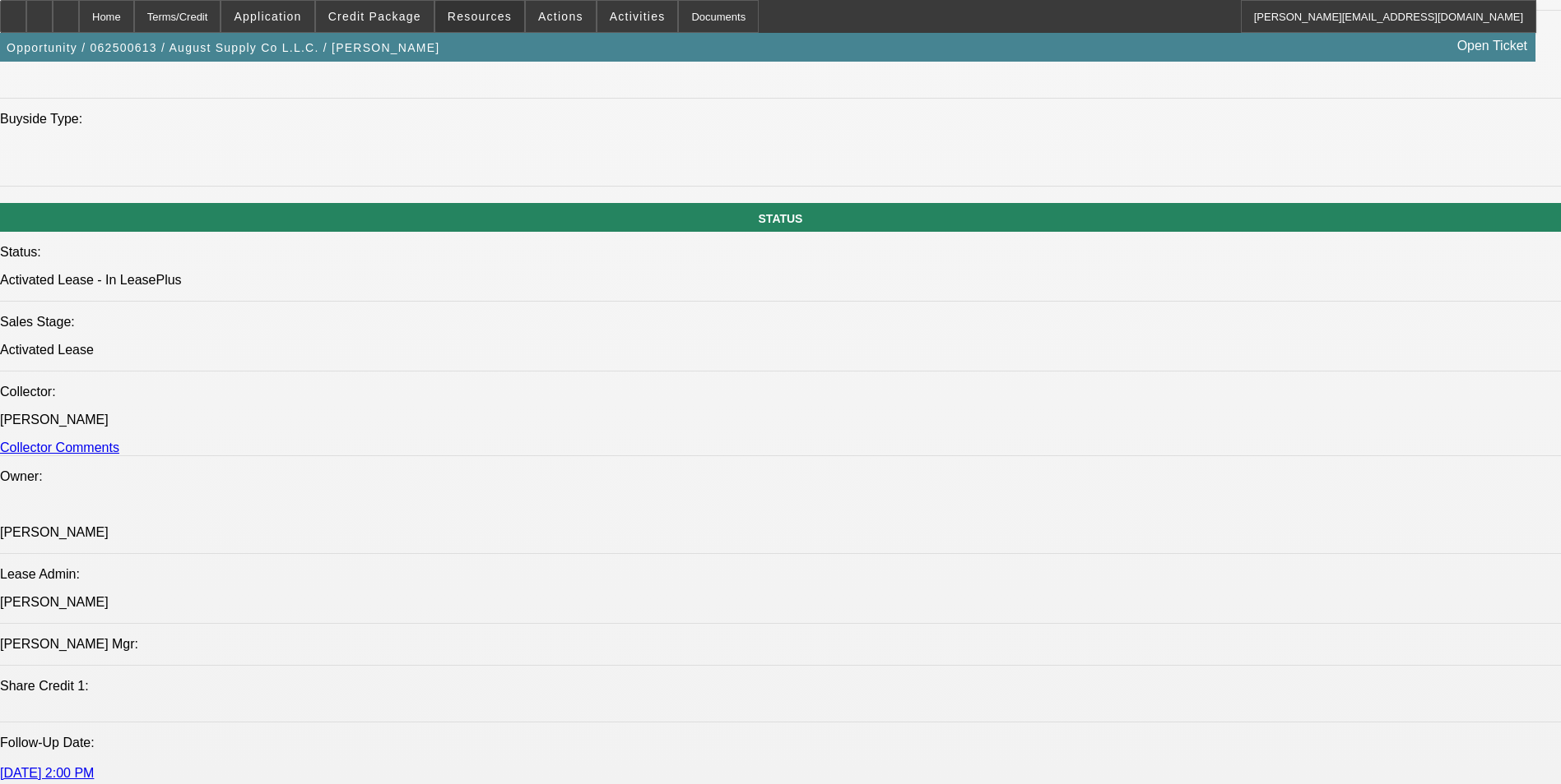
scroll to position [1973, 0]
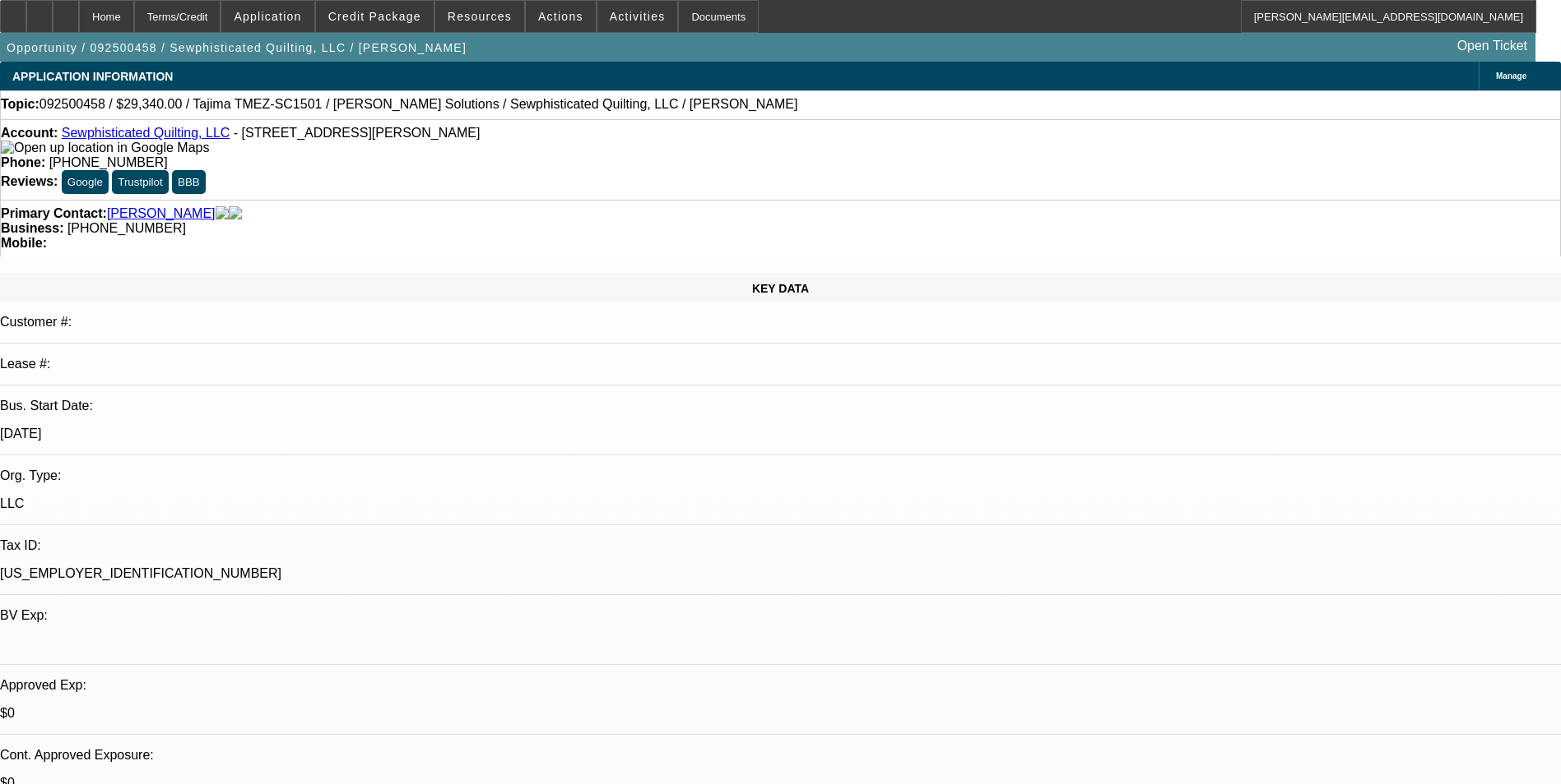
select select "0"
select select "2"
select select "0.1"
select select "4"
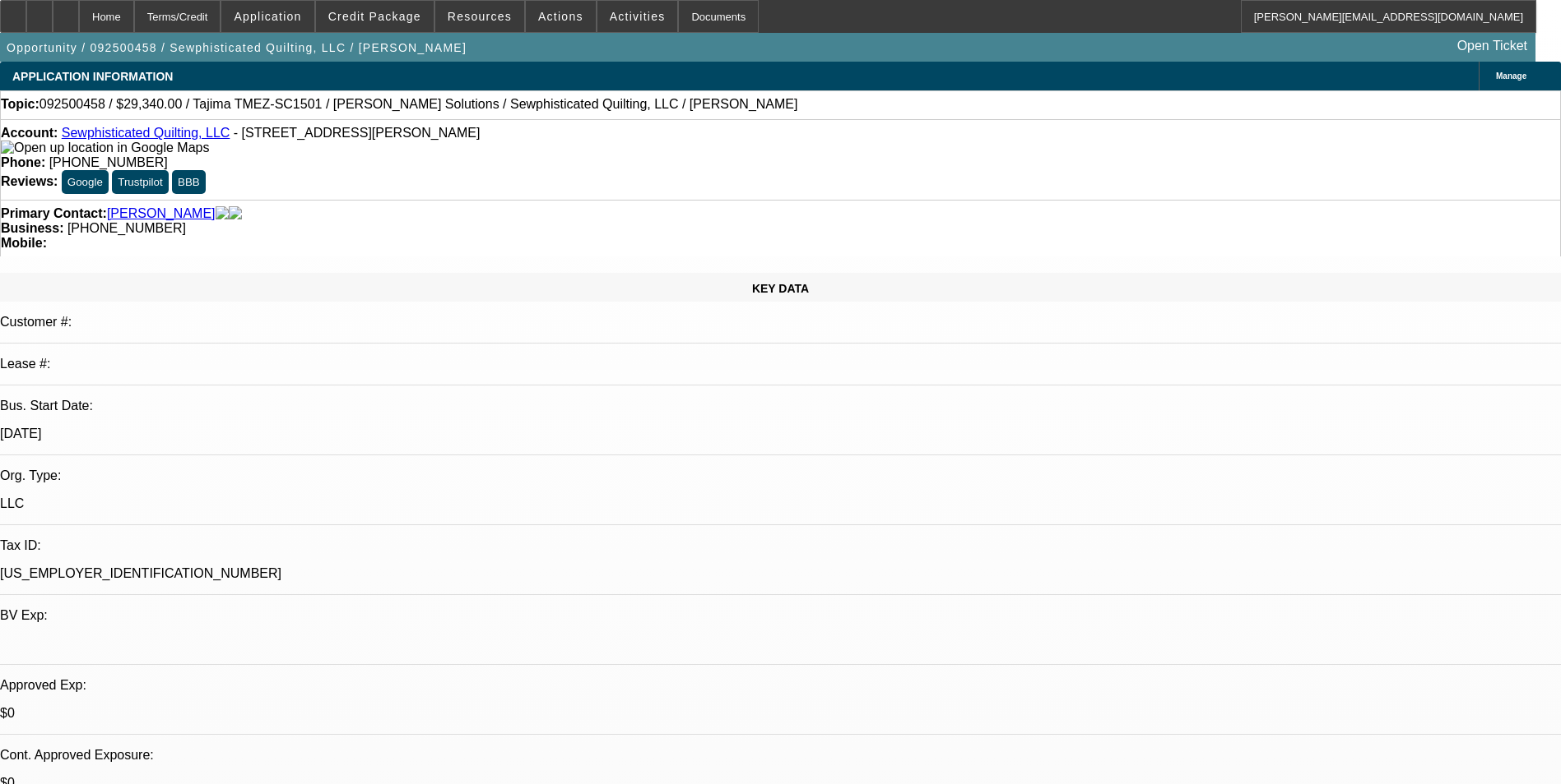
scroll to position [82, 0]
